Goal: Check status: Check status

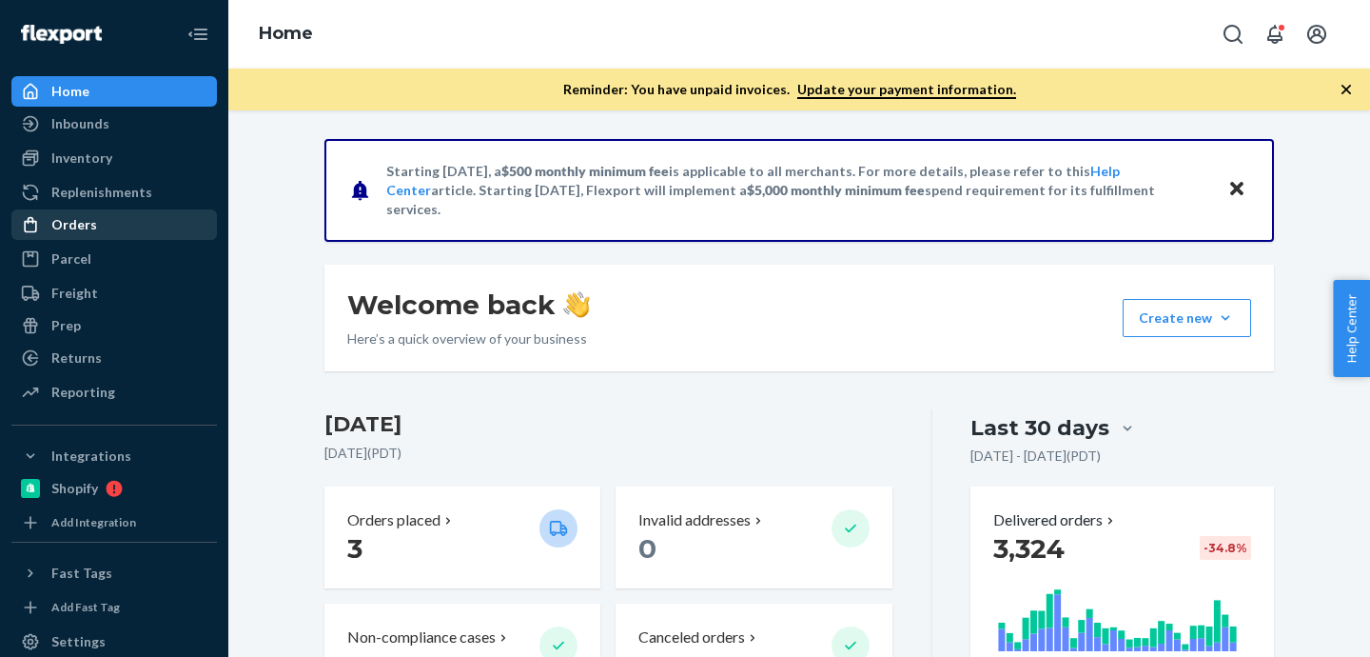
click at [59, 239] on link "Orders" at bounding box center [114, 224] width 206 height 30
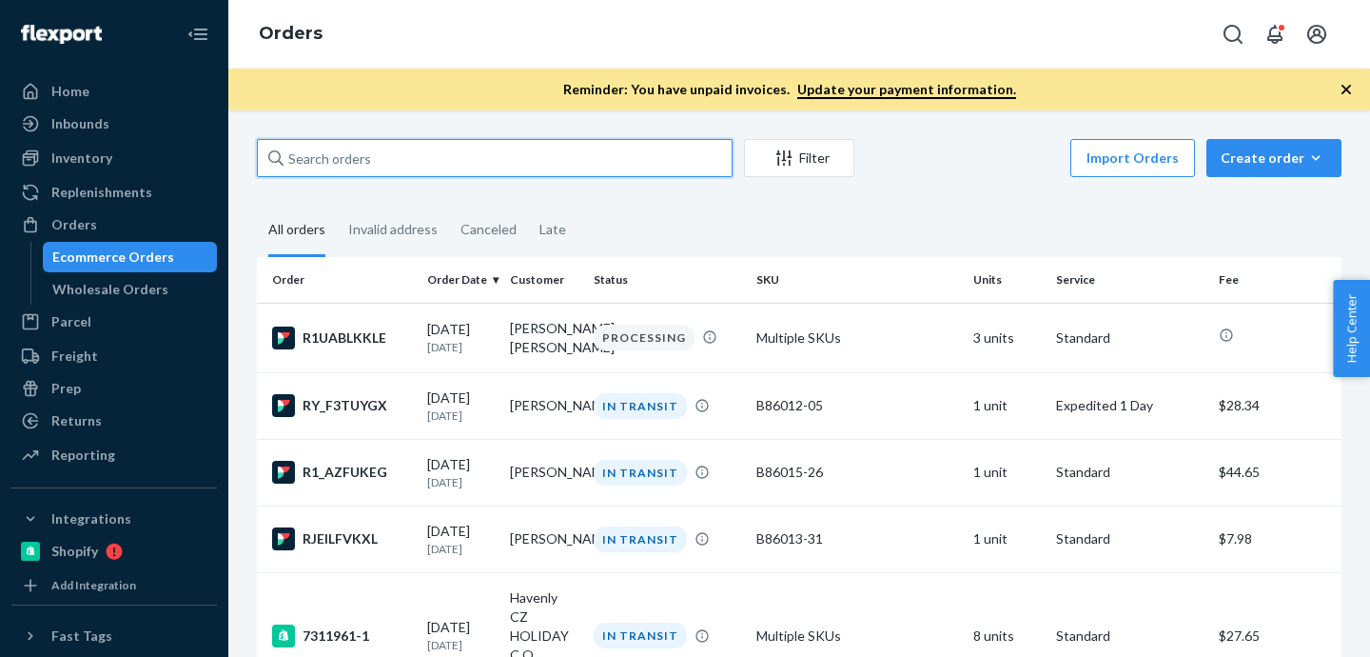
click at [405, 146] on input "text" at bounding box center [495, 158] width 476 height 38
paste input "446169"
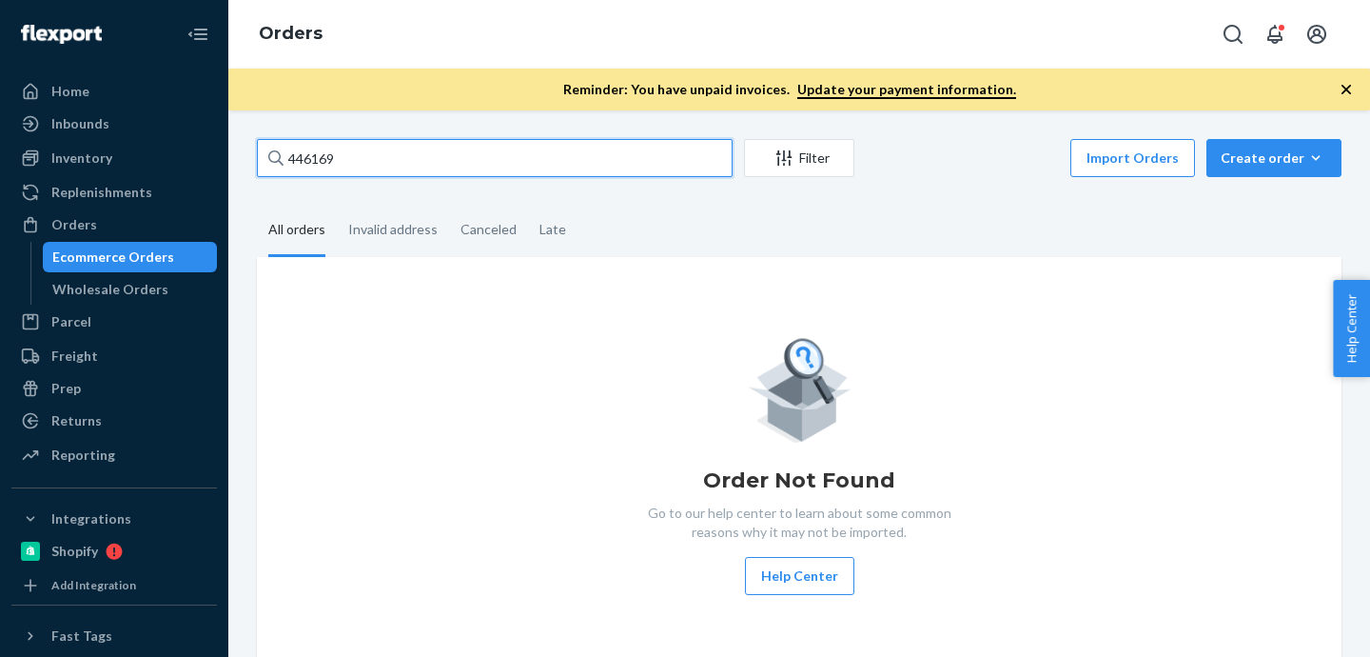
click at [423, 147] on input "446169" at bounding box center [495, 158] width 476 height 38
paste input "IB [PERSON_NAME] [PERSON_NAME]"
type input "IB [PERSON_NAME] [PERSON_NAME]"
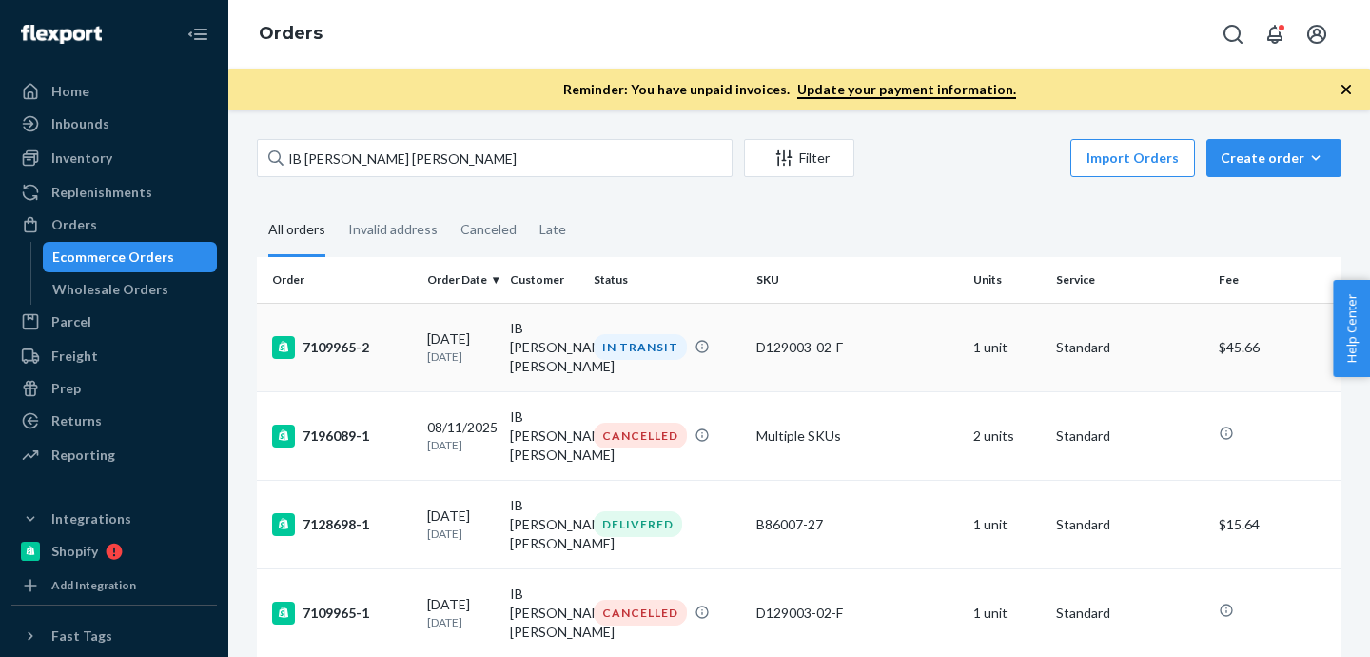
click at [340, 342] on div "7109965-2" at bounding box center [342, 347] width 140 height 23
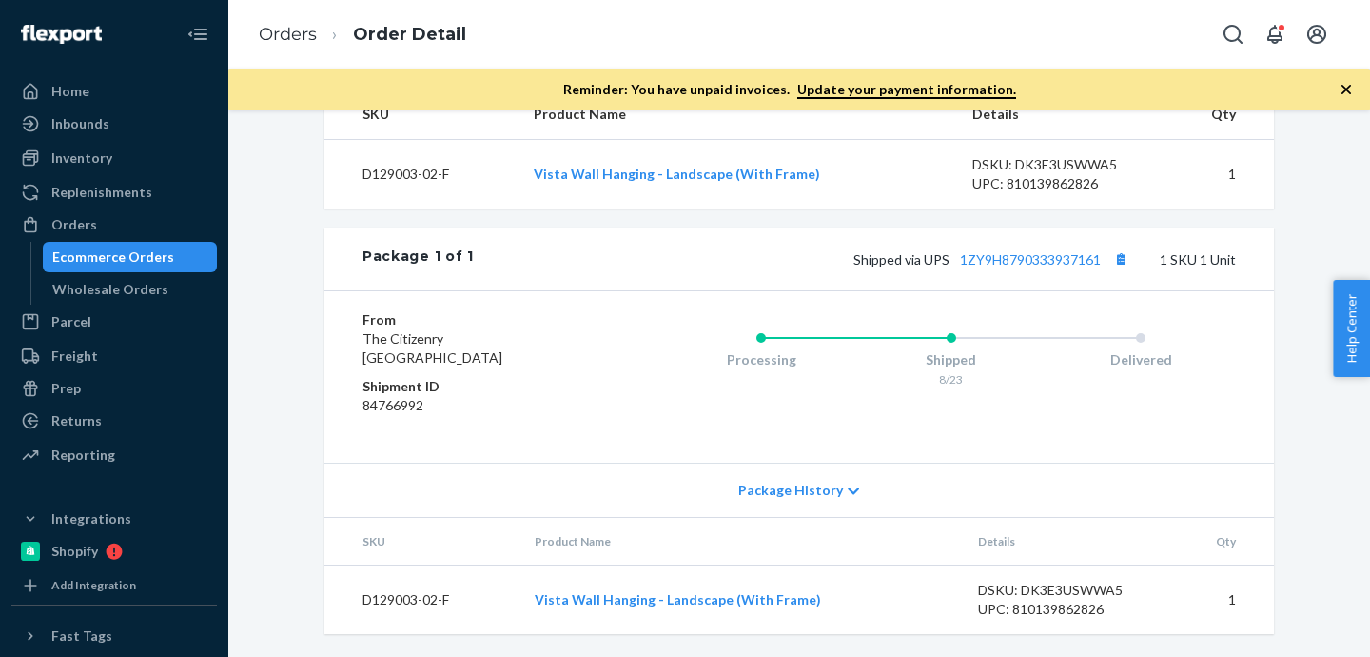
scroll to position [702, 0]
click at [987, 266] on link "1ZY9H8790333937161" at bounding box center [1030, 259] width 141 height 16
drag, startPoint x: 1106, startPoint y: 261, endPoint x: 961, endPoint y: 269, distance: 144.9
click at [961, 269] on div "Shipped via UPS 1ZY9H8790333937161 1 SKU 1 Unit" at bounding box center [855, 258] width 762 height 25
copy link "1ZY9H8790333937161"
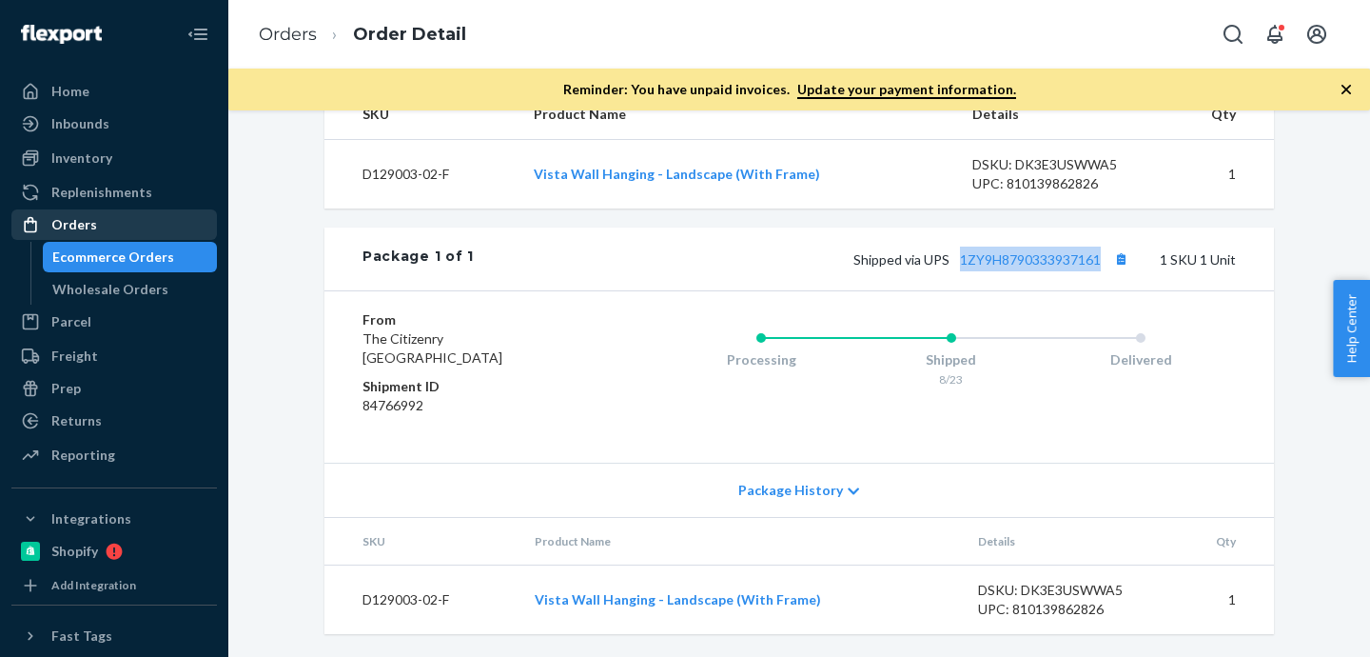
click at [104, 221] on div "Orders" at bounding box center [114, 224] width 202 height 27
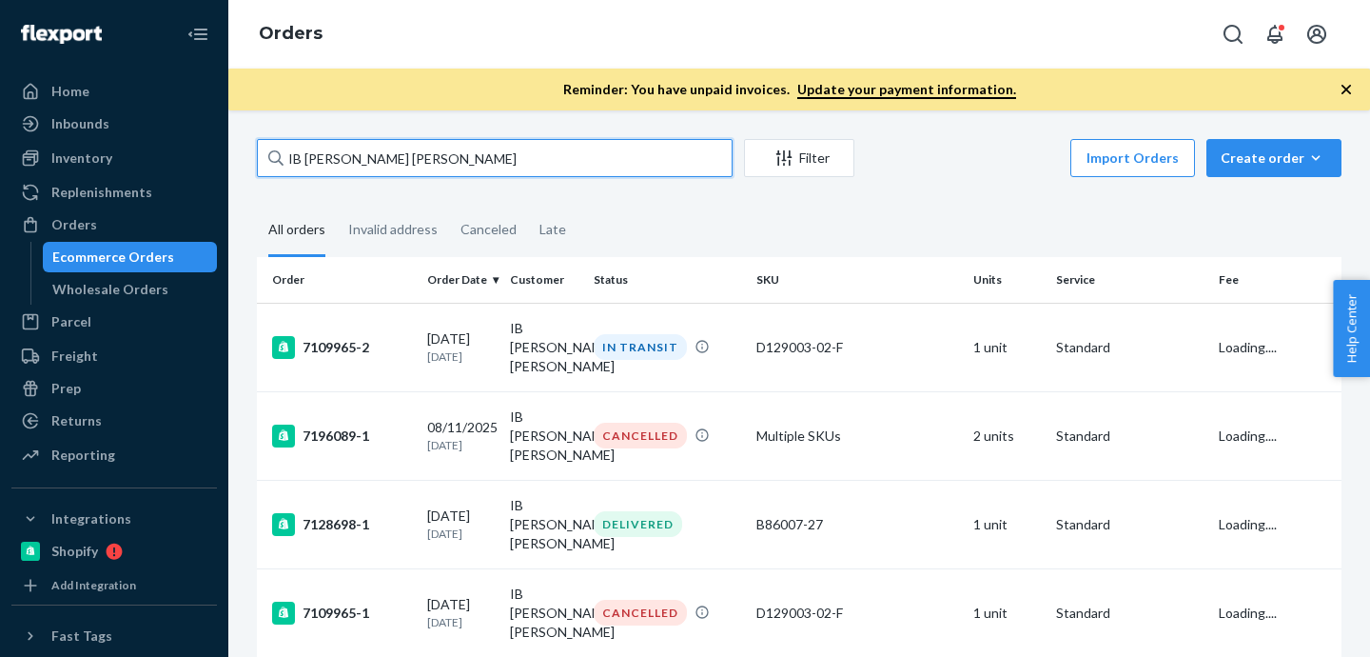
click at [338, 158] on input "IB [PERSON_NAME] [PERSON_NAME]" at bounding box center [495, 158] width 476 height 38
paste input "[PERSON_NAME]"
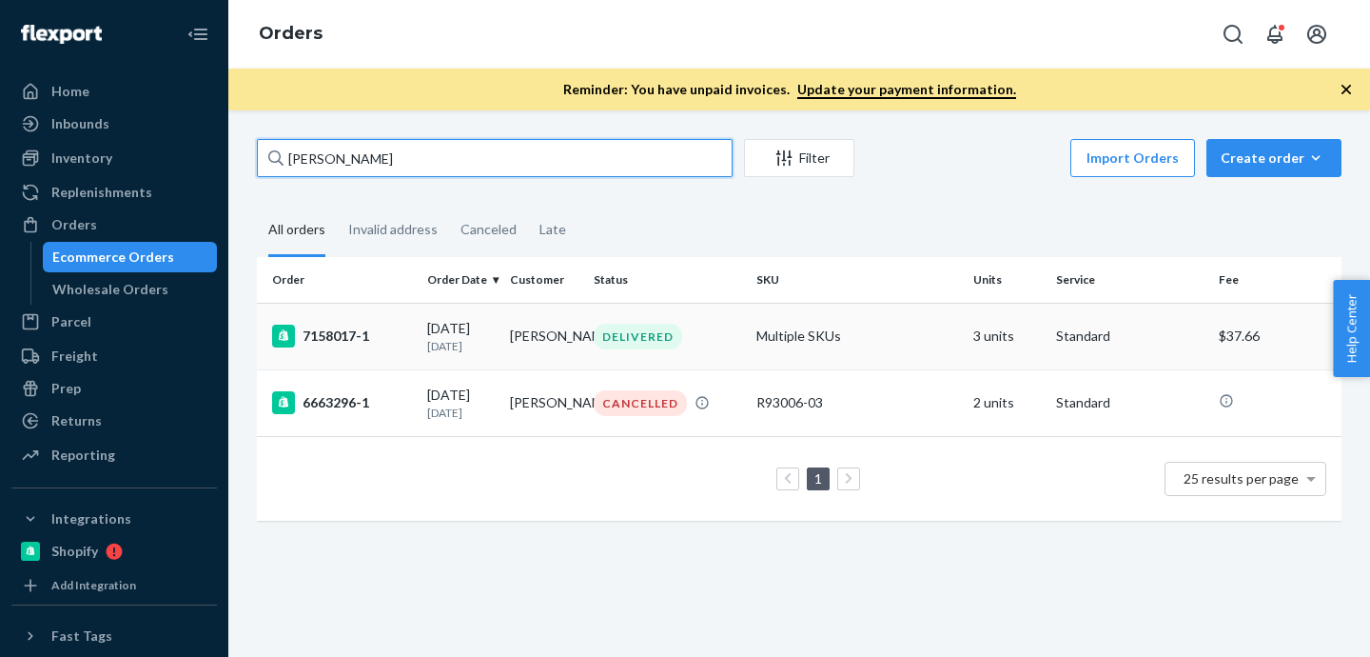
type input "[PERSON_NAME]"
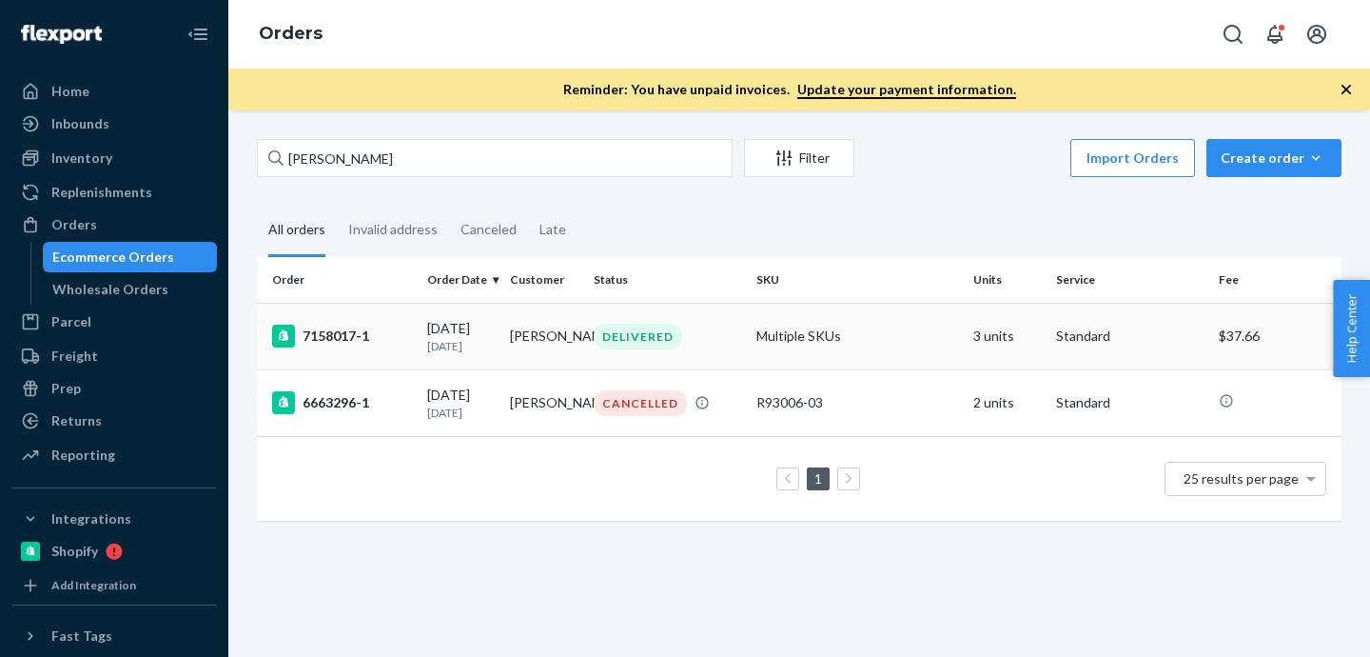
click at [320, 343] on div "7158017-1" at bounding box center [342, 335] width 140 height 23
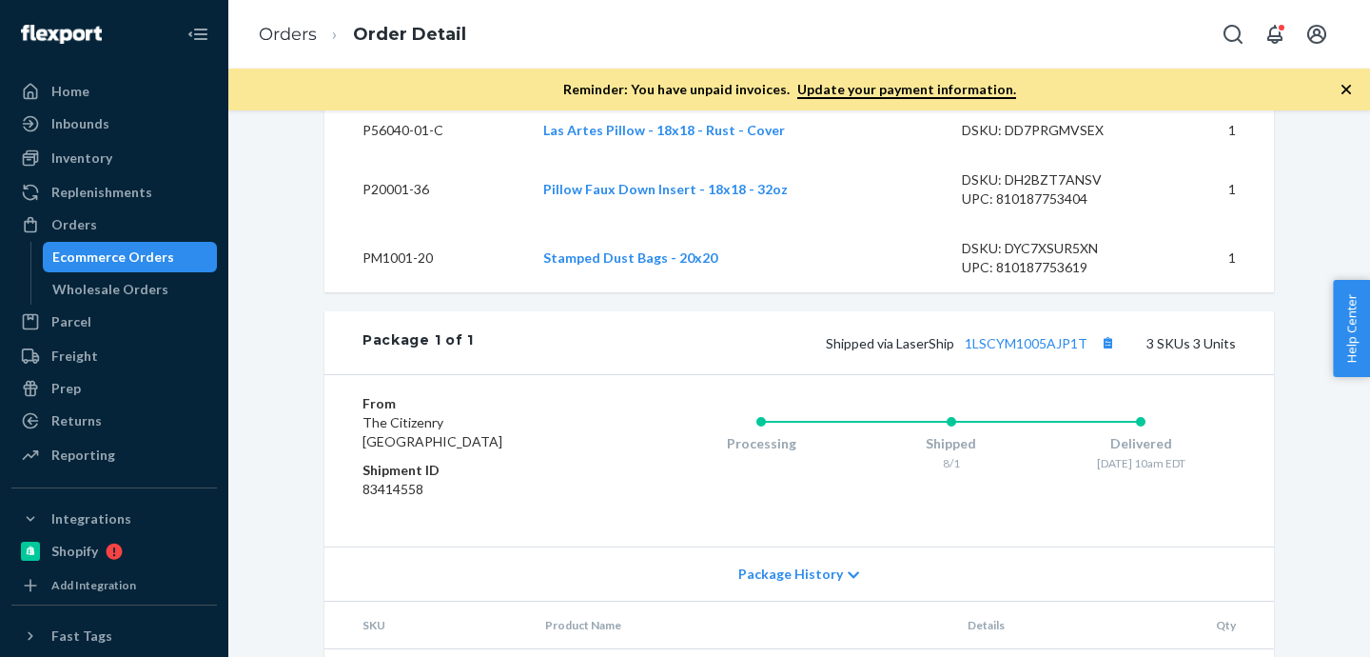
scroll to position [921, 0]
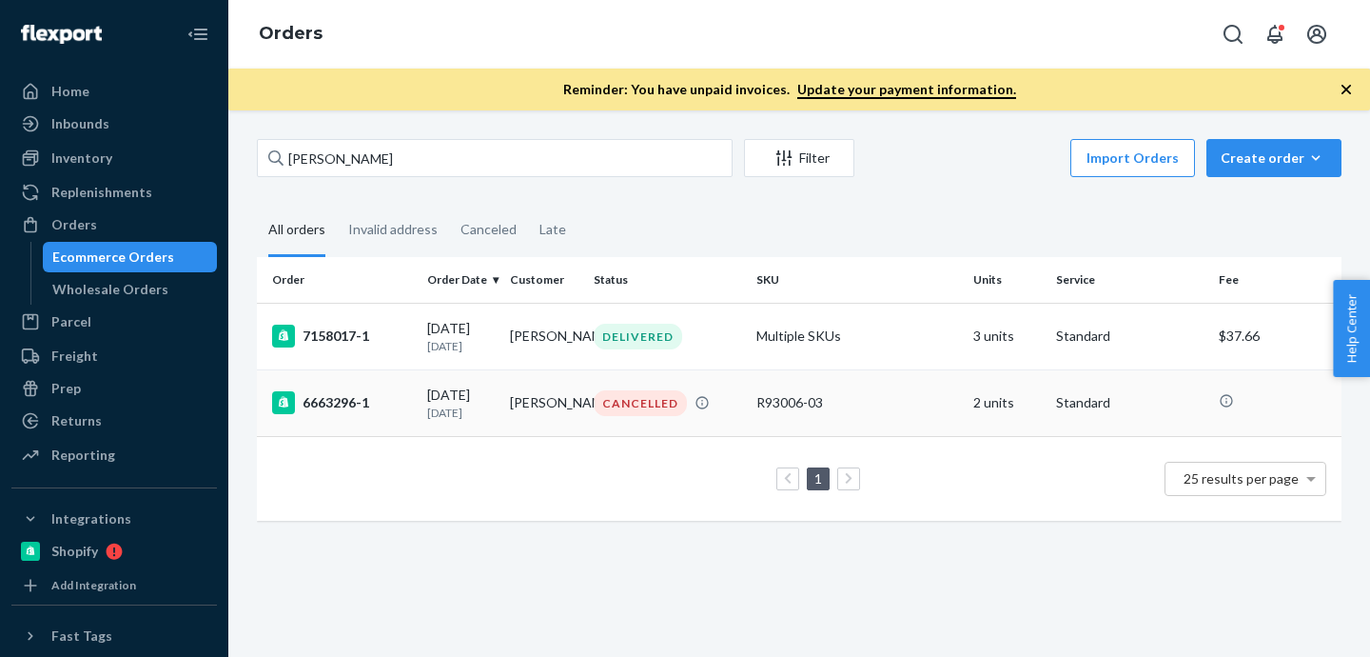
click at [316, 403] on div "6663296-1" at bounding box center [342, 402] width 140 height 23
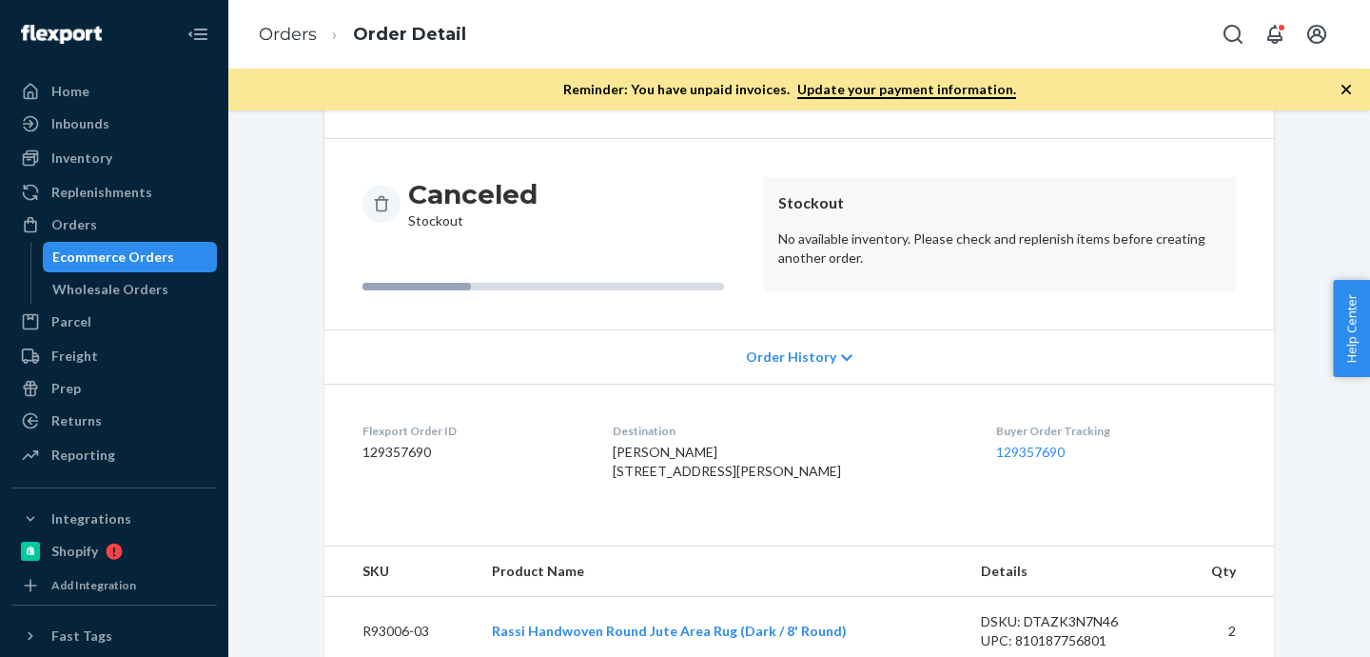
scroll to position [206, 0]
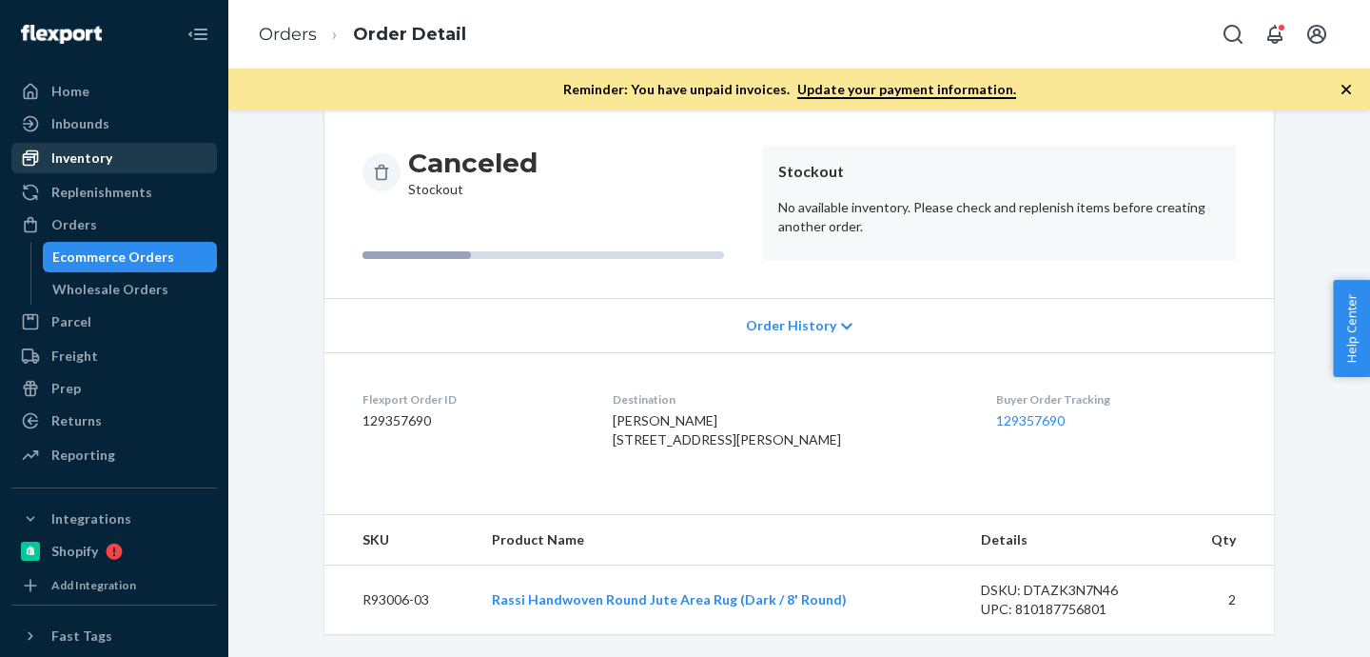
click at [100, 148] on div "Inventory" at bounding box center [81, 157] width 61 height 19
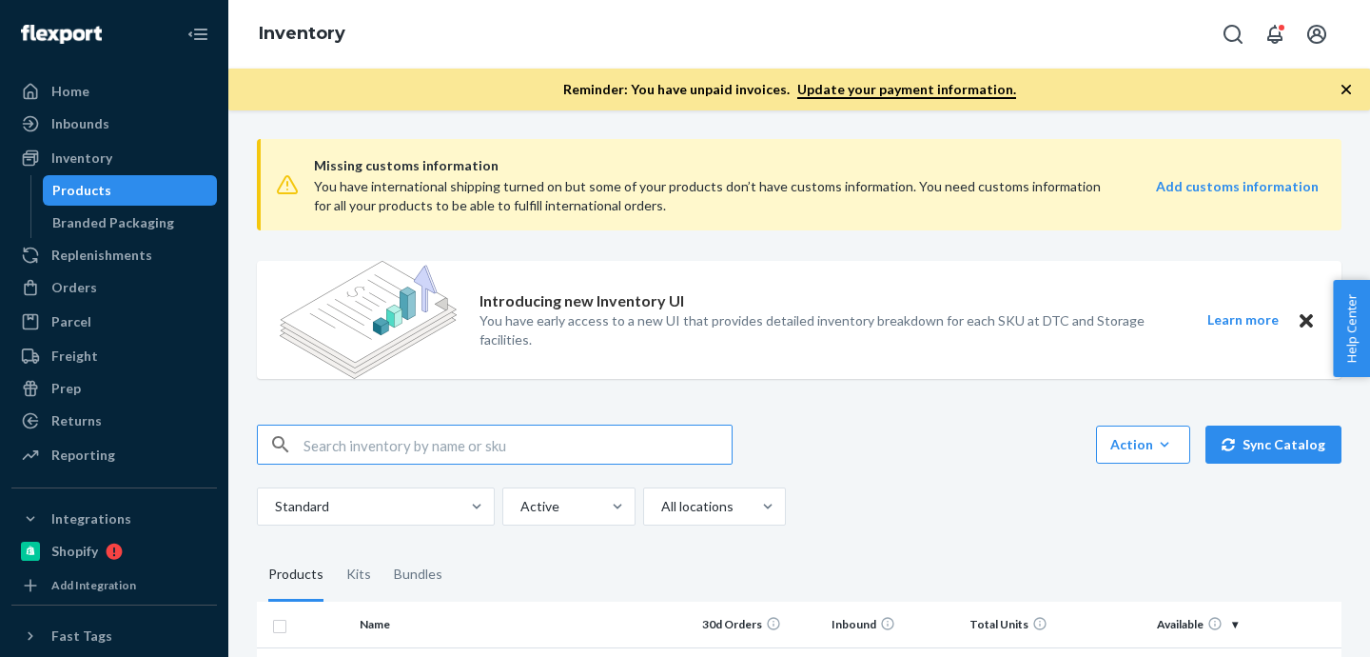
paste input "R93006-03"
type input "R93006-03"
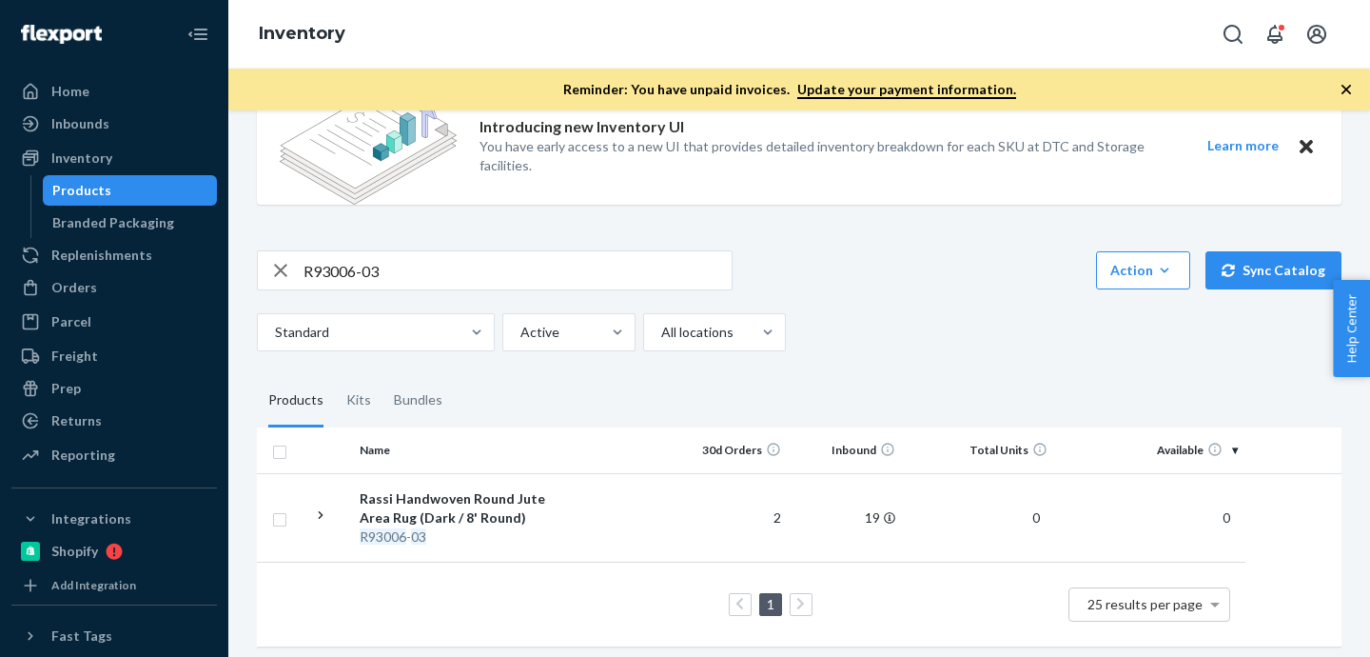
scroll to position [175, 0]
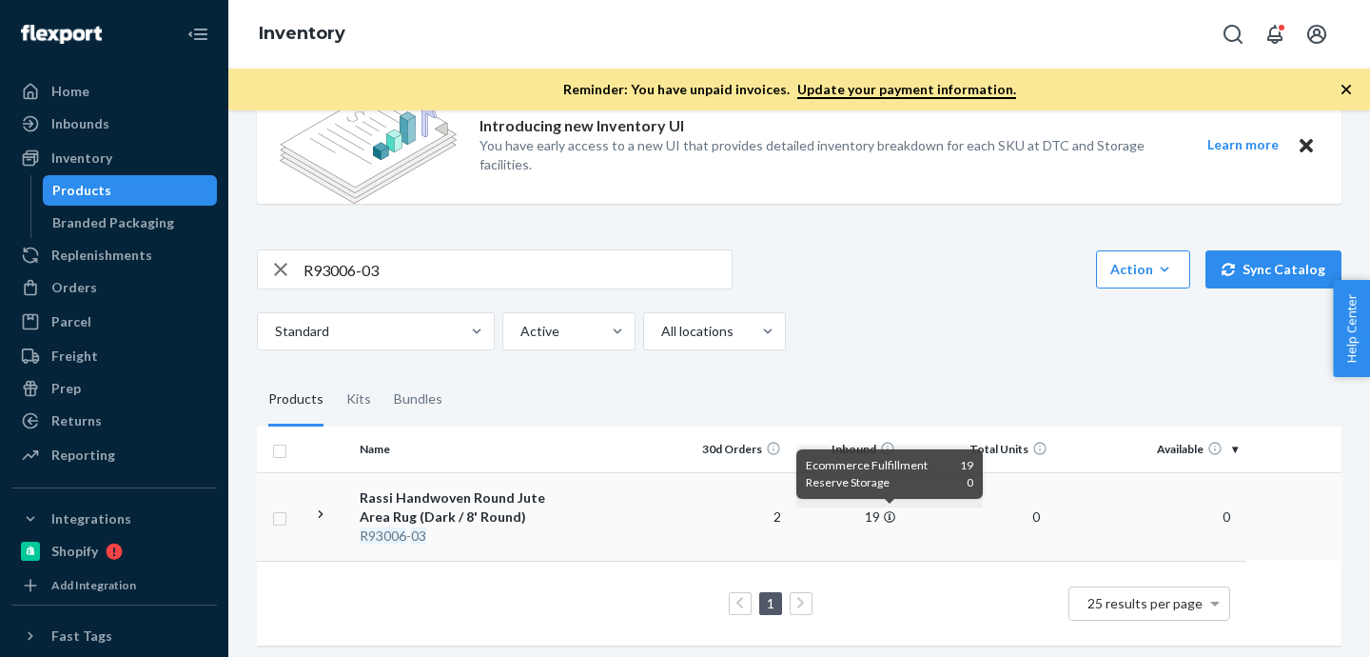
click at [884, 517] on icon at bounding box center [889, 516] width 11 height 11
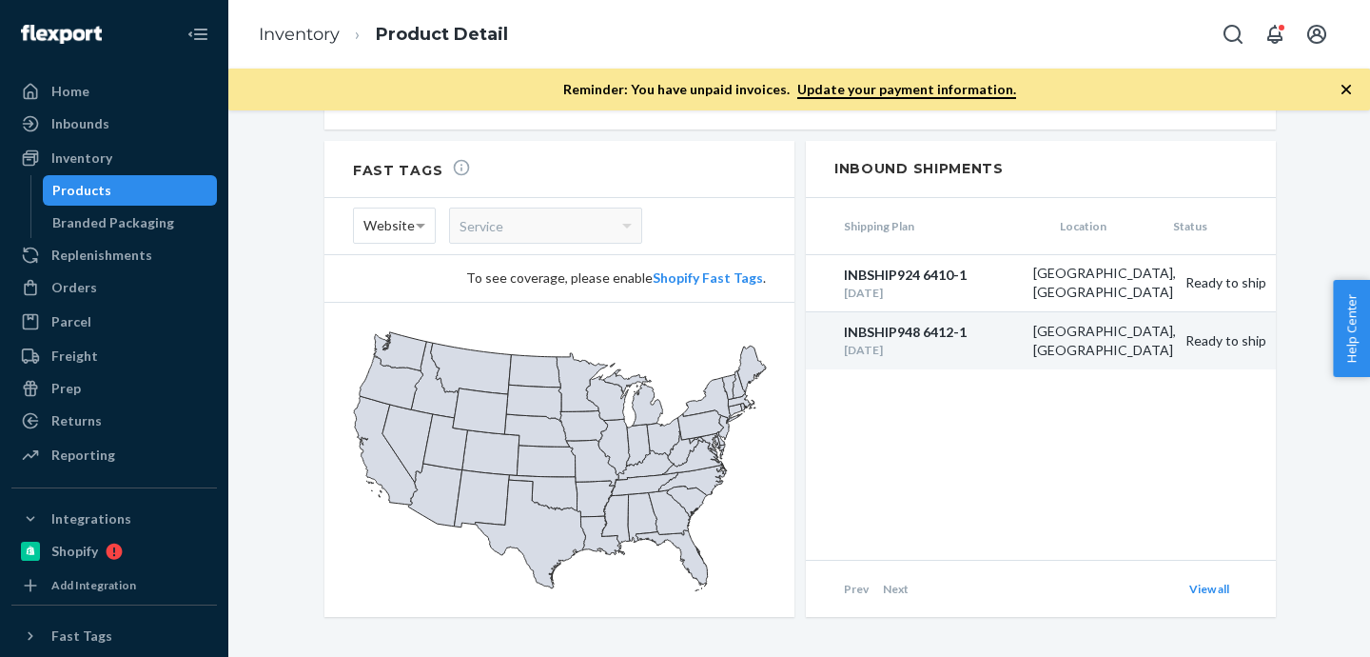
scroll to position [2016, 0]
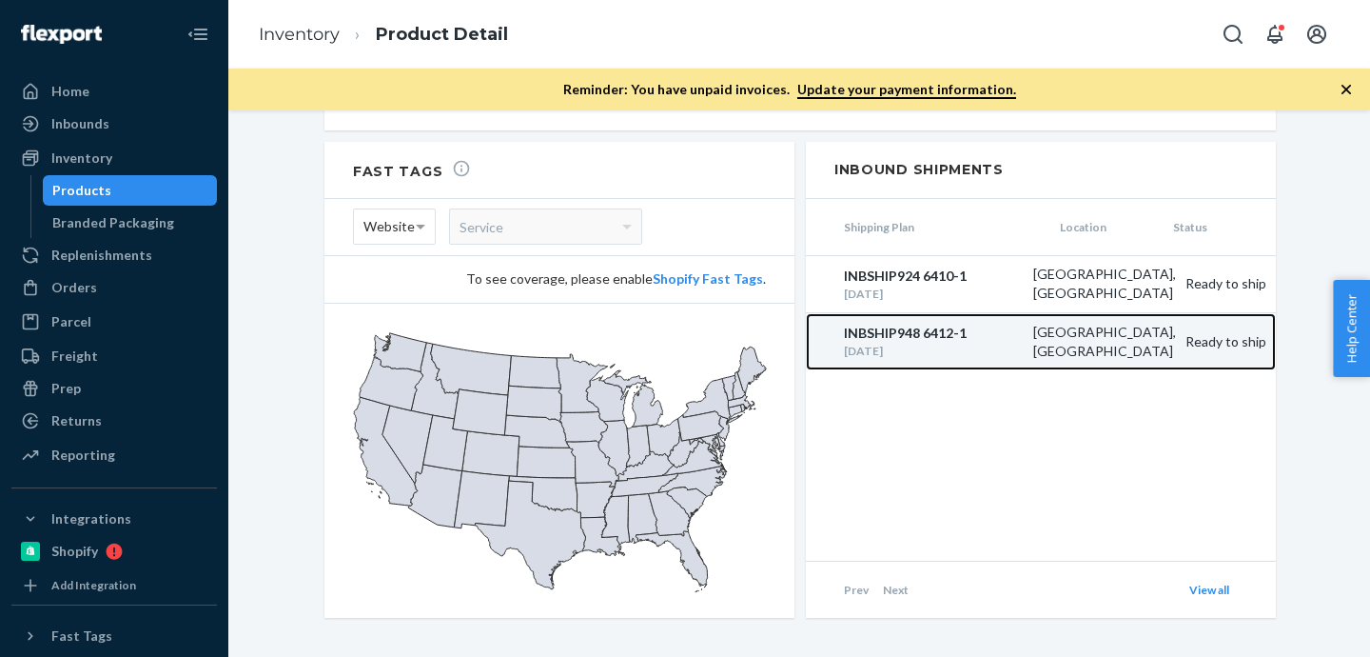
click at [862, 324] on div "INBSHIP948 6412-1" at bounding box center [934, 333] width 180 height 19
